Goal: Information Seeking & Learning: Learn about a topic

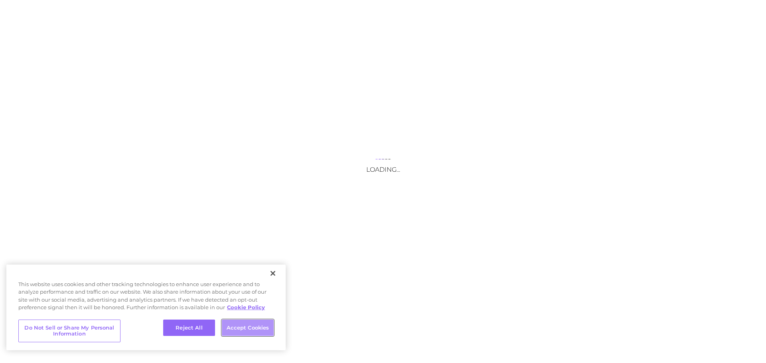
click at [256, 333] on button "Accept Cookies" at bounding box center [248, 328] width 52 height 17
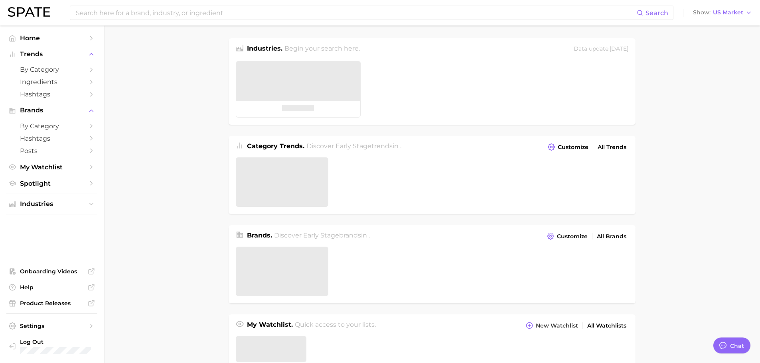
type textarea "x"
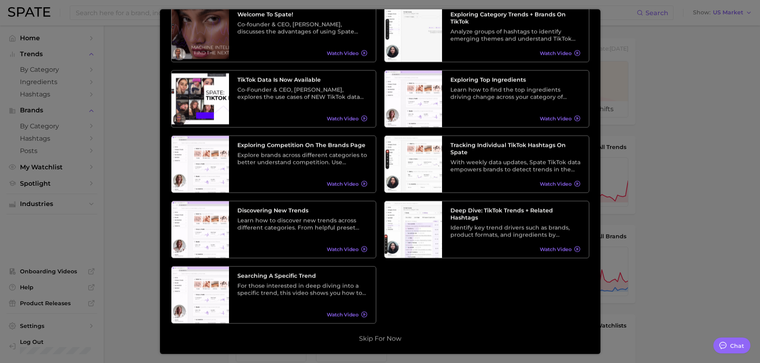
scroll to position [67, 0]
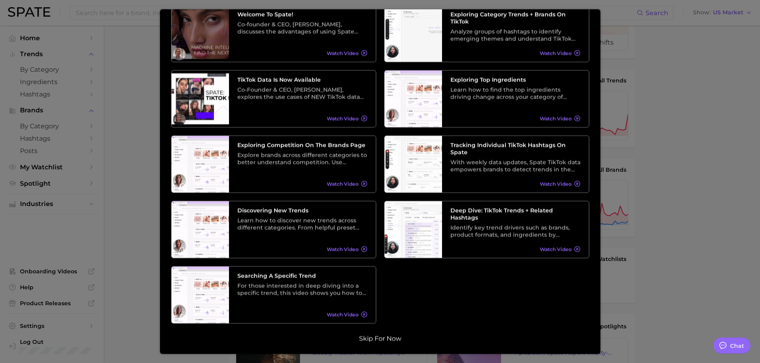
click at [398, 336] on button "Skip for now" at bounding box center [380, 339] width 47 height 8
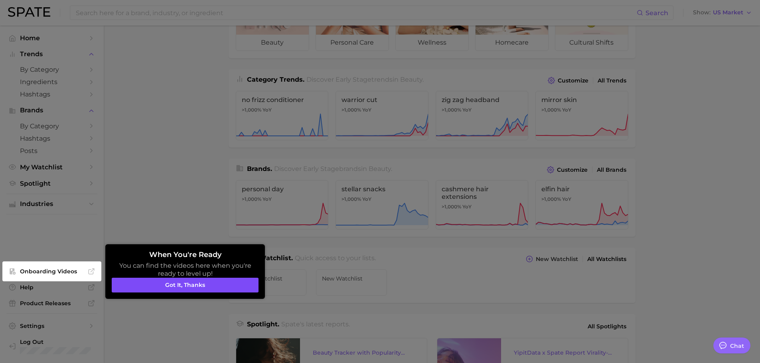
click at [201, 286] on button "Got it, thanks" at bounding box center [185, 285] width 147 height 15
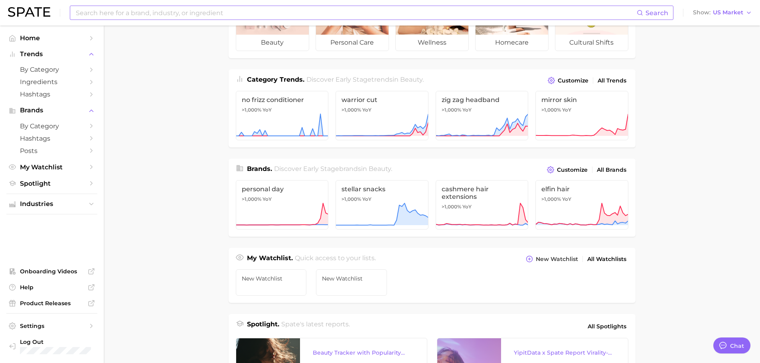
click at [138, 11] on input at bounding box center [355, 13] width 561 height 14
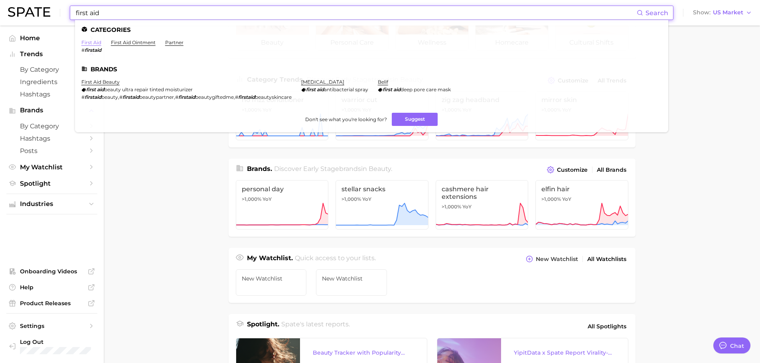
type input "first aid"
click at [89, 41] on link "first aid" at bounding box center [91, 42] width 20 height 6
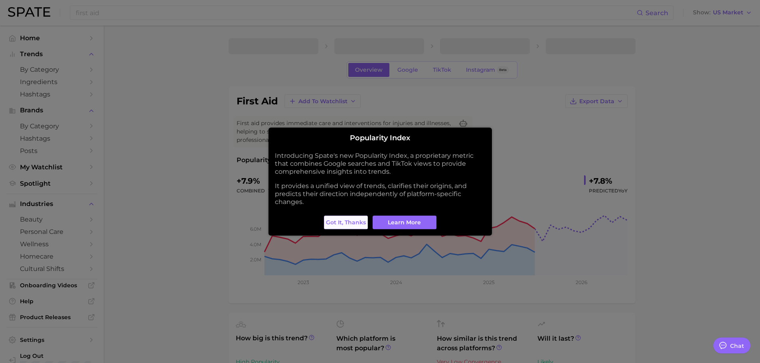
click at [341, 225] on span "Got it, thanks" at bounding box center [346, 222] width 40 height 7
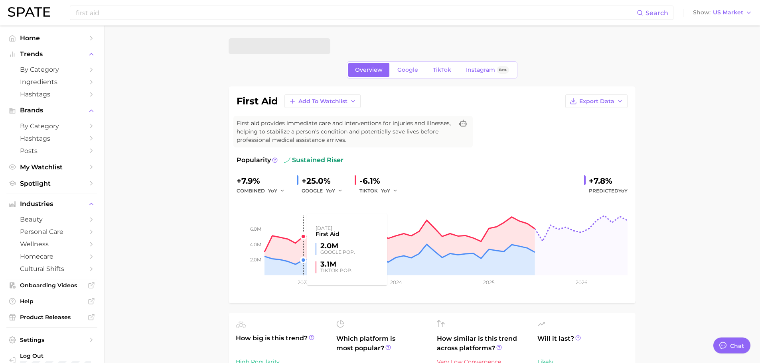
type textarea "x"
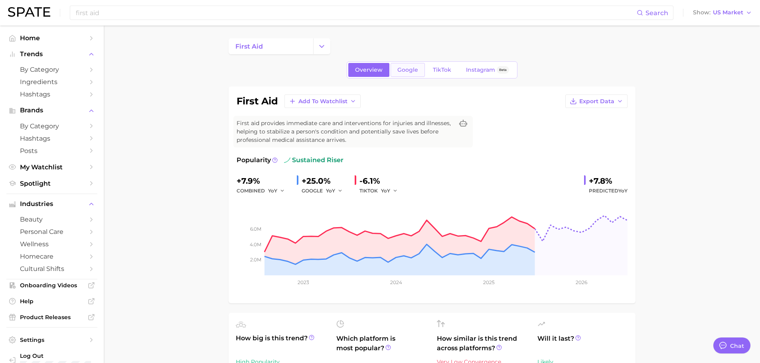
click at [413, 69] on span "Google" at bounding box center [407, 70] width 21 height 7
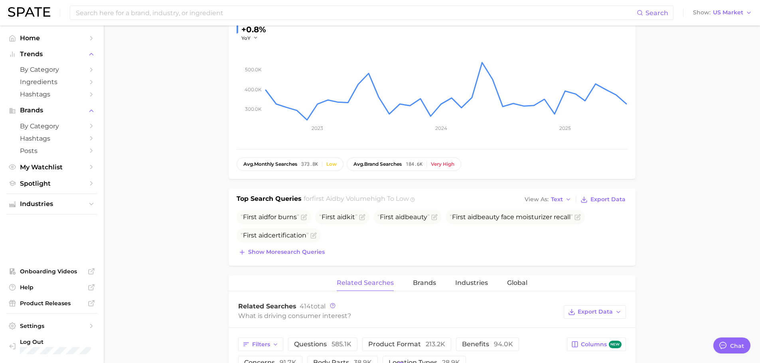
scroll to position [332, 0]
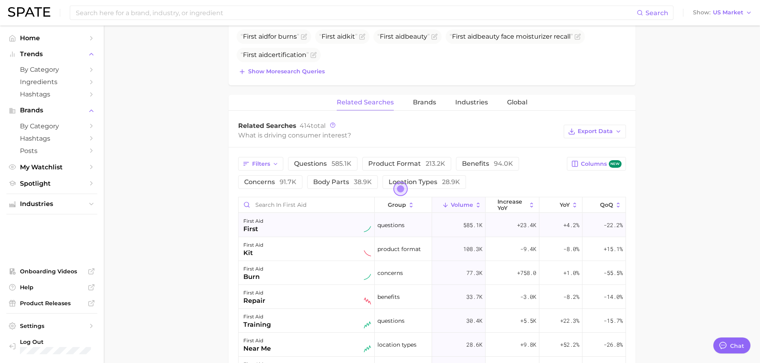
click at [323, 223] on div "first aid first" at bounding box center [307, 226] width 128 height 18
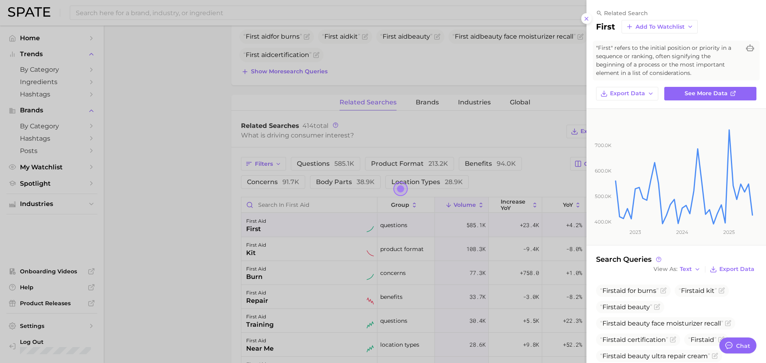
click at [165, 92] on div at bounding box center [383, 181] width 766 height 363
